Goal: Use online tool/utility: Utilize a website feature to perform a specific function

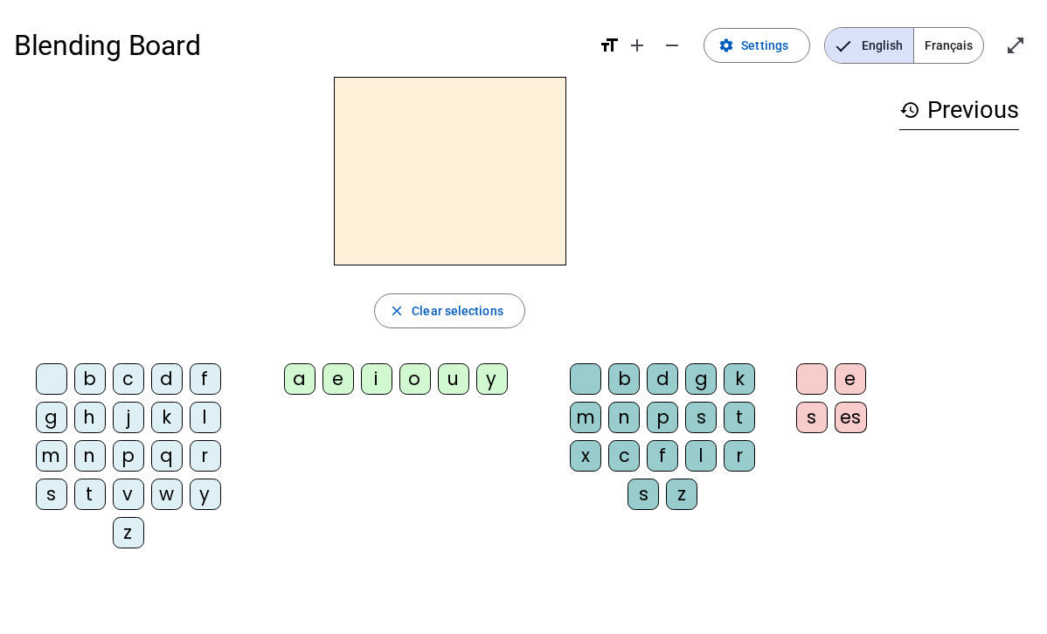
click at [211, 424] on div "l" at bounding box center [205, 417] width 31 height 31
click at [511, 308] on span "button" at bounding box center [449, 311] width 149 height 42
click at [198, 416] on div "l" at bounding box center [205, 417] width 31 height 31
click at [297, 388] on div "a" at bounding box center [299, 379] width 31 height 31
click at [977, 121] on h3 "history Previous" at bounding box center [959, 110] width 120 height 39
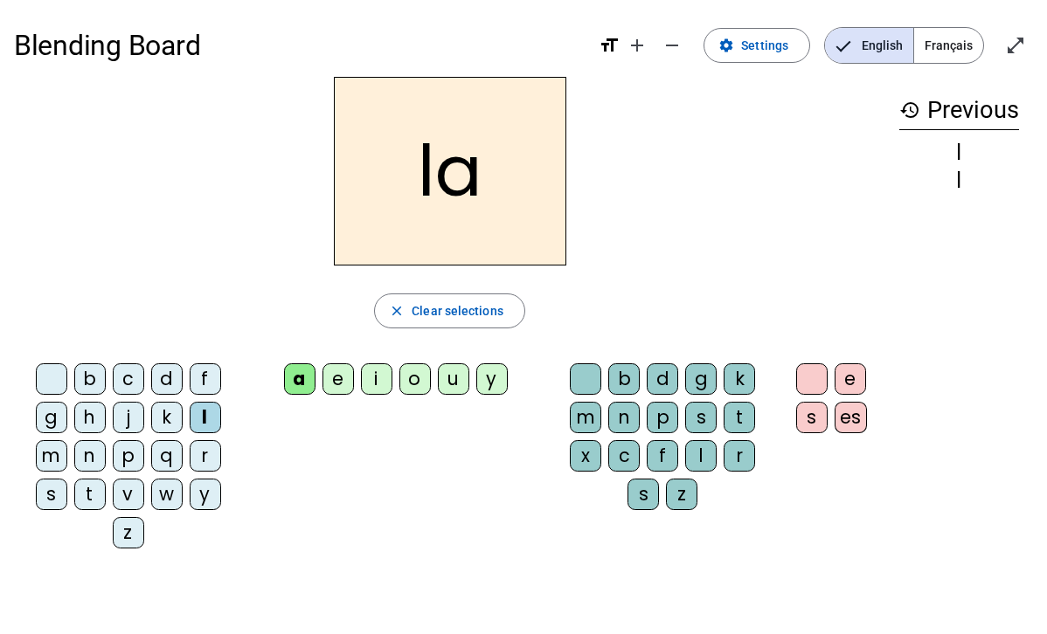
click at [522, 204] on h2 "la" at bounding box center [450, 171] width 232 height 189
click at [940, 166] on div "l l" at bounding box center [959, 166] width 120 height 49
click at [924, 94] on h3 "history Previous" at bounding box center [959, 110] width 120 height 39
click at [908, 105] on mat-icon "history" at bounding box center [909, 110] width 21 height 21
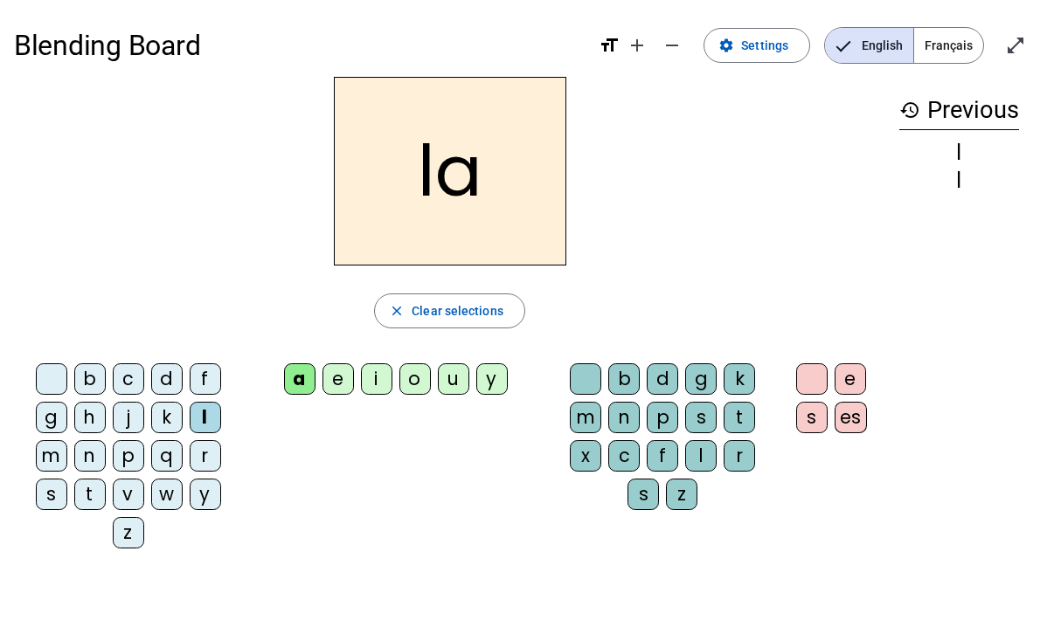
click at [944, 113] on h3 "history Previous" at bounding box center [959, 110] width 120 height 39
click at [959, 48] on span "Français" at bounding box center [948, 45] width 69 height 35
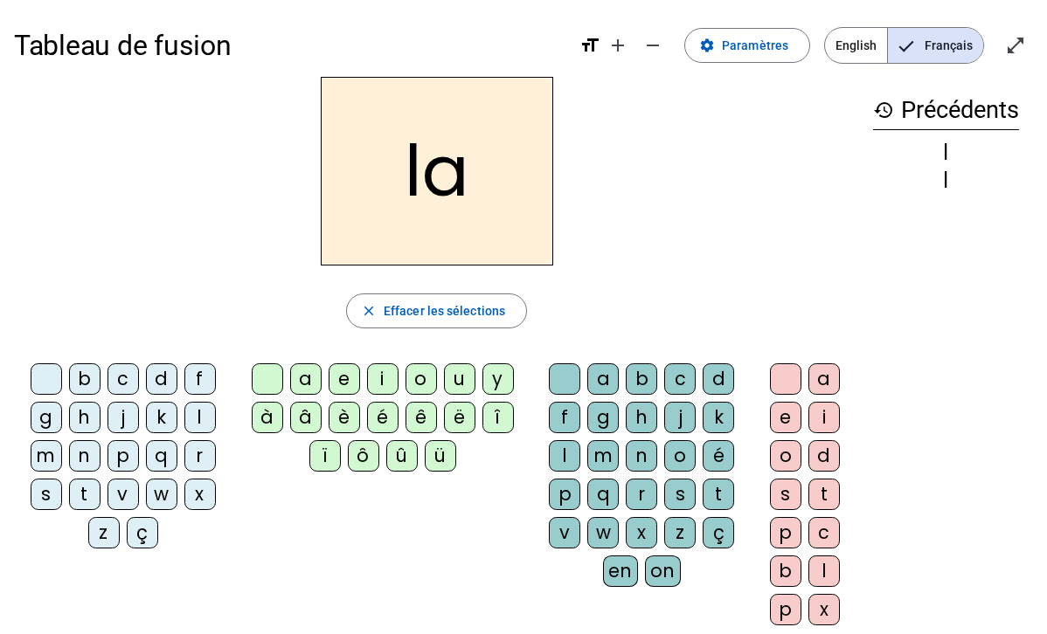
click at [468, 193] on h2 "la" at bounding box center [437, 171] width 232 height 189
click at [456, 178] on h2 "la" at bounding box center [437, 171] width 232 height 189
click at [596, 40] on mat-icon "format_size" at bounding box center [589, 45] width 21 height 21
click at [626, 46] on mat-icon "add" at bounding box center [617, 45] width 21 height 21
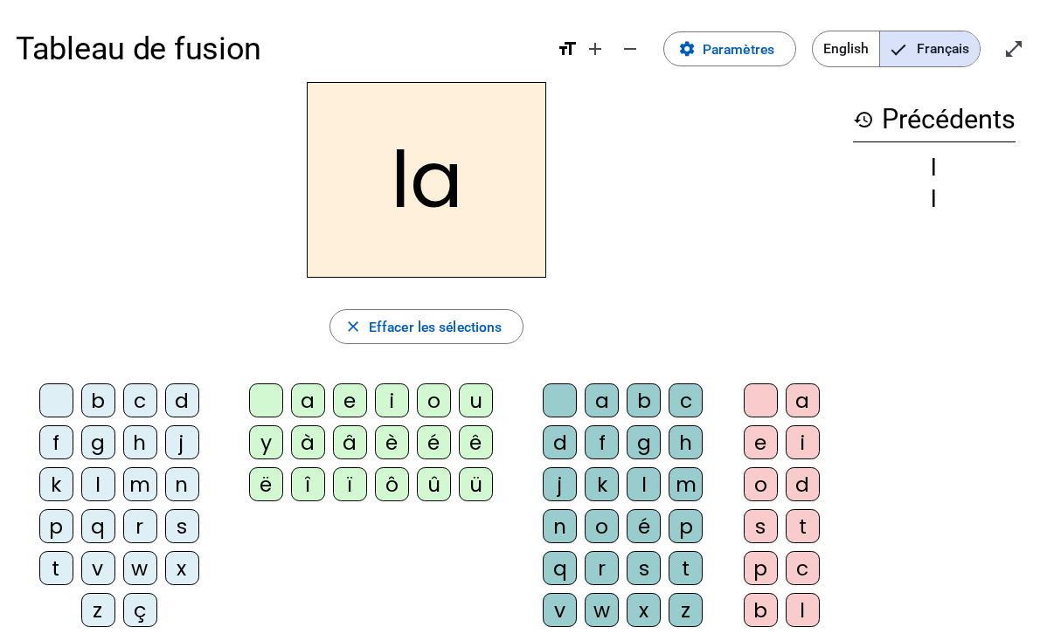
click at [490, 189] on h2 "la" at bounding box center [426, 180] width 239 height 196
click at [421, 326] on span "Effacer les sélections" at bounding box center [435, 327] width 133 height 24
click at [856, 114] on mat-icon "history" at bounding box center [863, 119] width 21 height 21
